Goal: Task Accomplishment & Management: Manage account settings

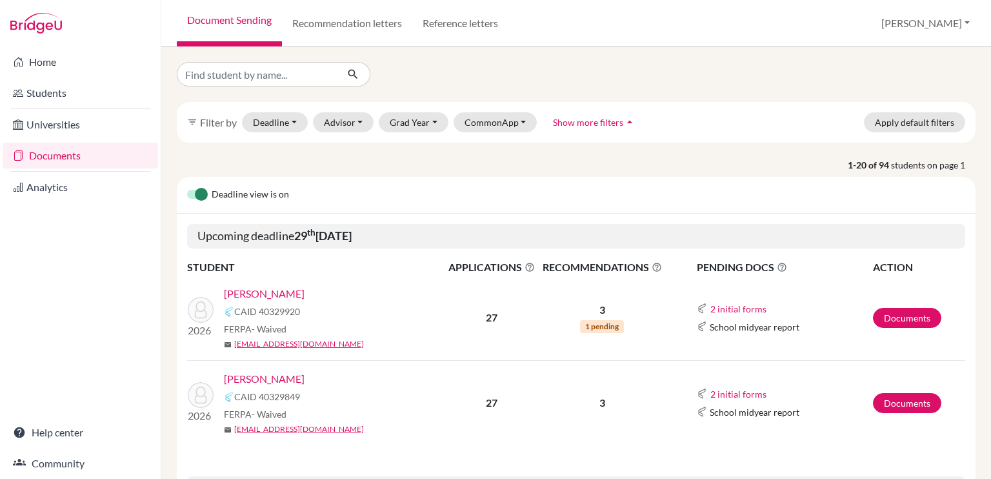
scroll to position [128, 0]
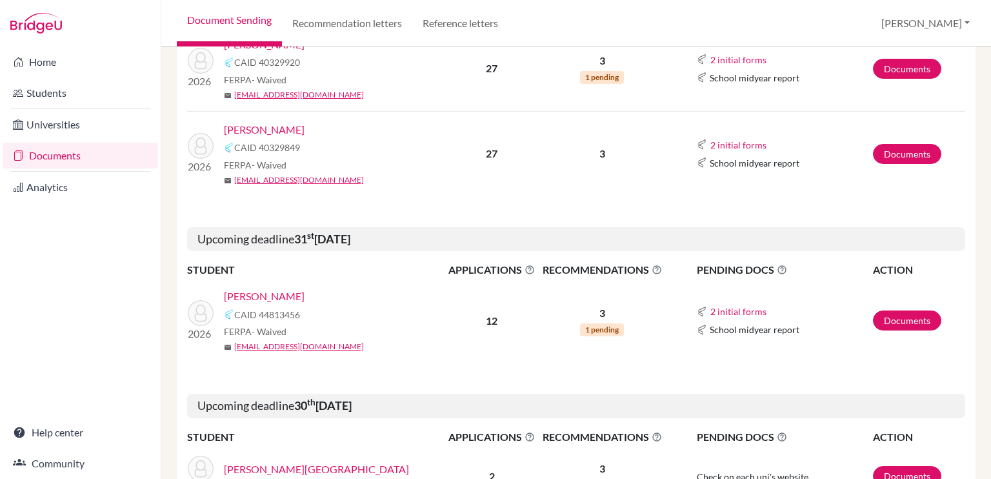
scroll to position [252, 0]
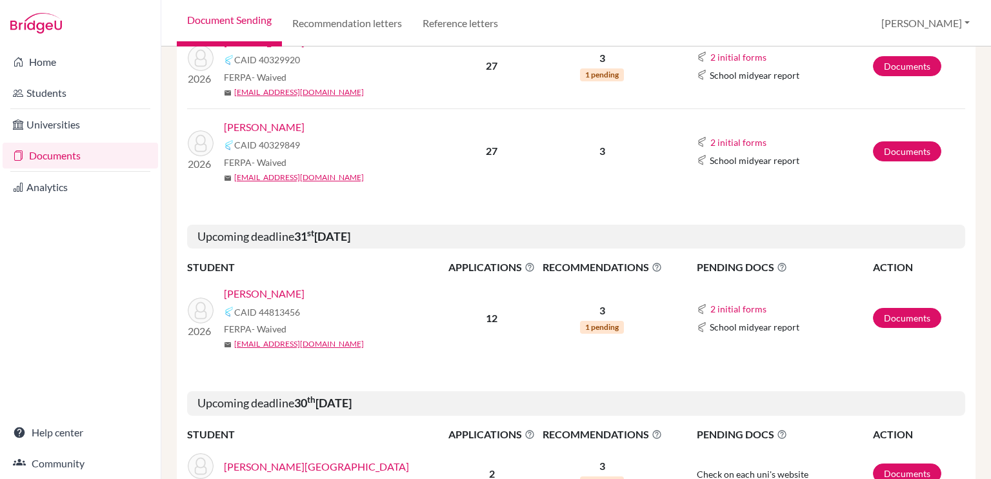
click at [277, 293] on link "[PERSON_NAME]" at bounding box center [264, 293] width 81 height 15
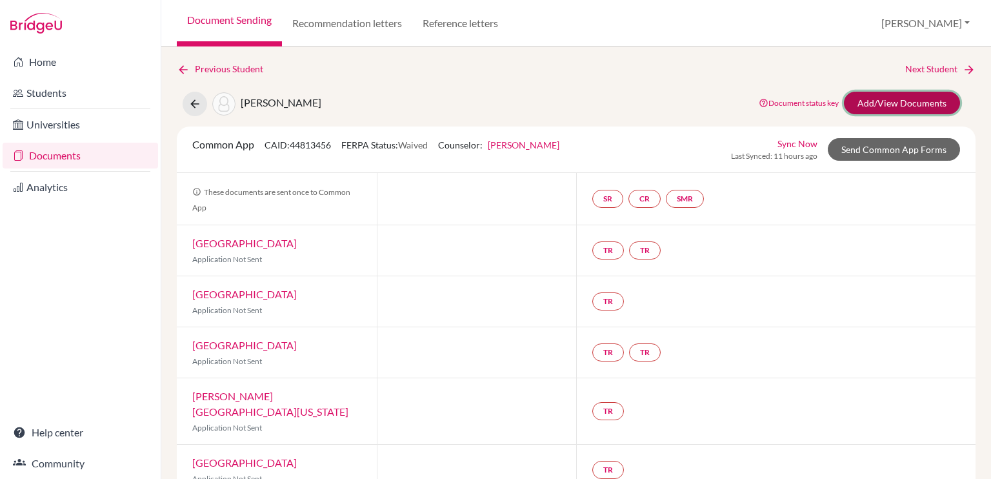
click at [887, 99] on link "Add/View Documents" at bounding box center [902, 103] width 116 height 23
